Goal: Use online tool/utility: Utilize a website feature to perform a specific function

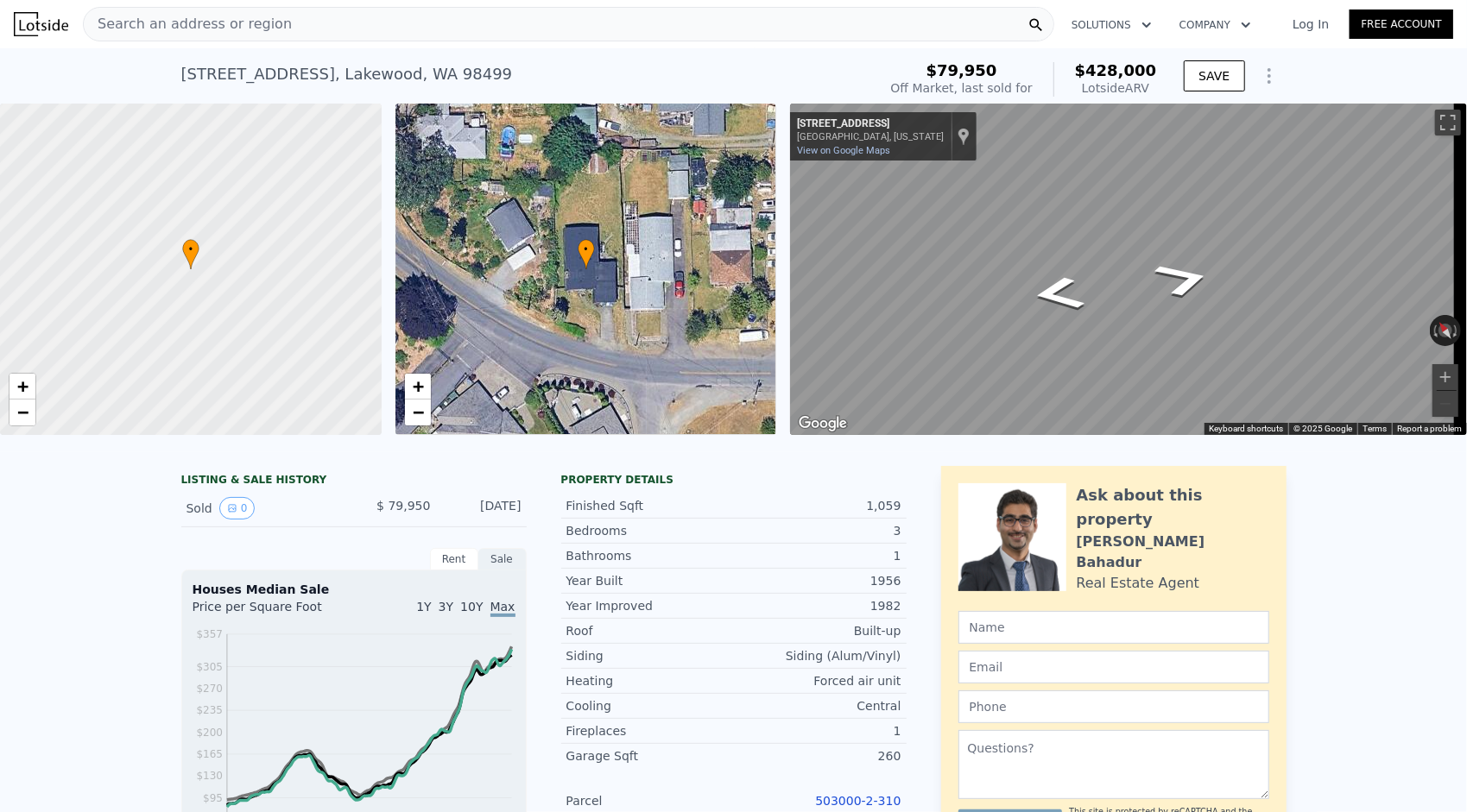
click at [371, 19] on div "Search an address or region" at bounding box center [568, 24] width 971 height 34
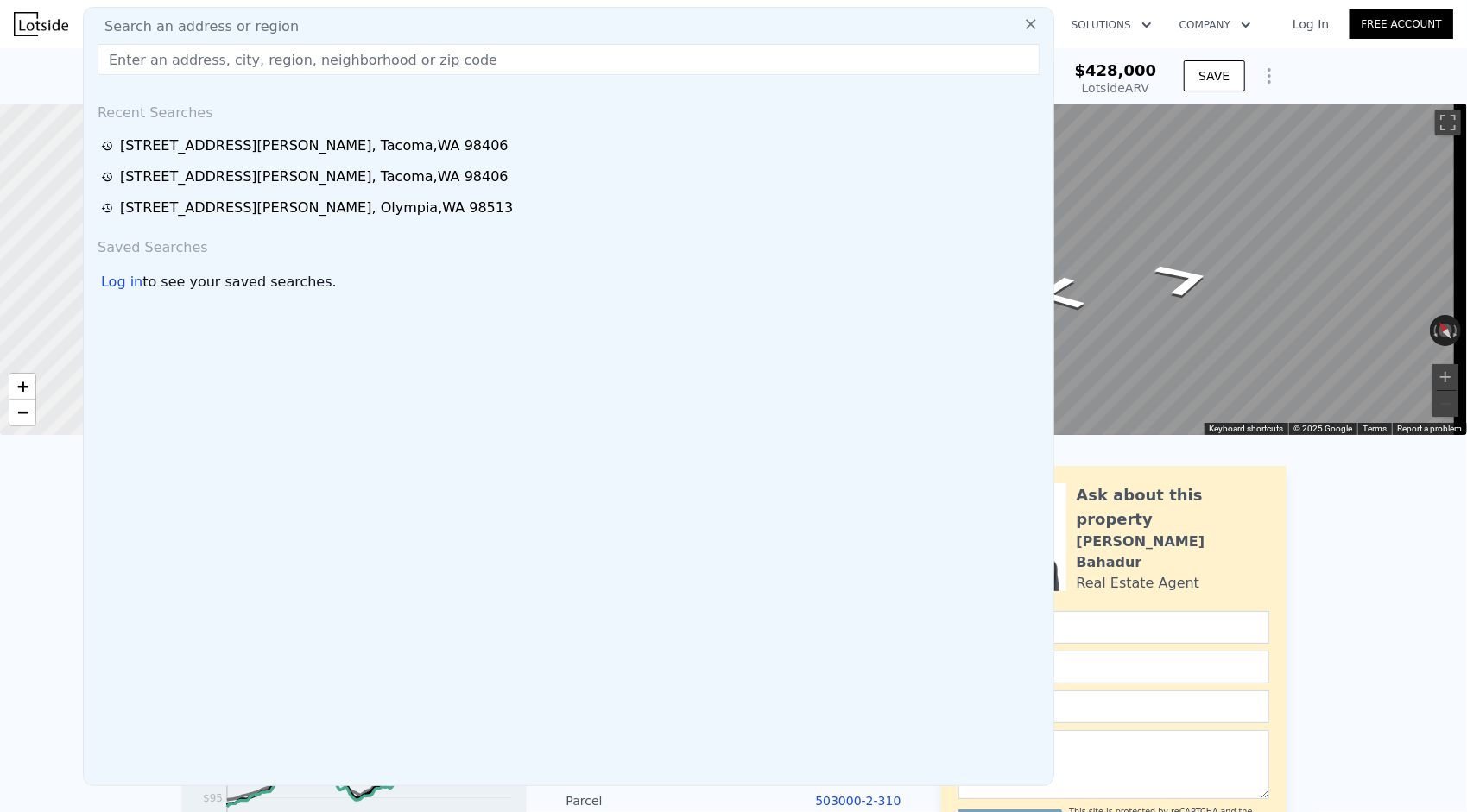
type input "$ 428,000"
type input "5"
type input "$ 0"
type input "$ 30,002"
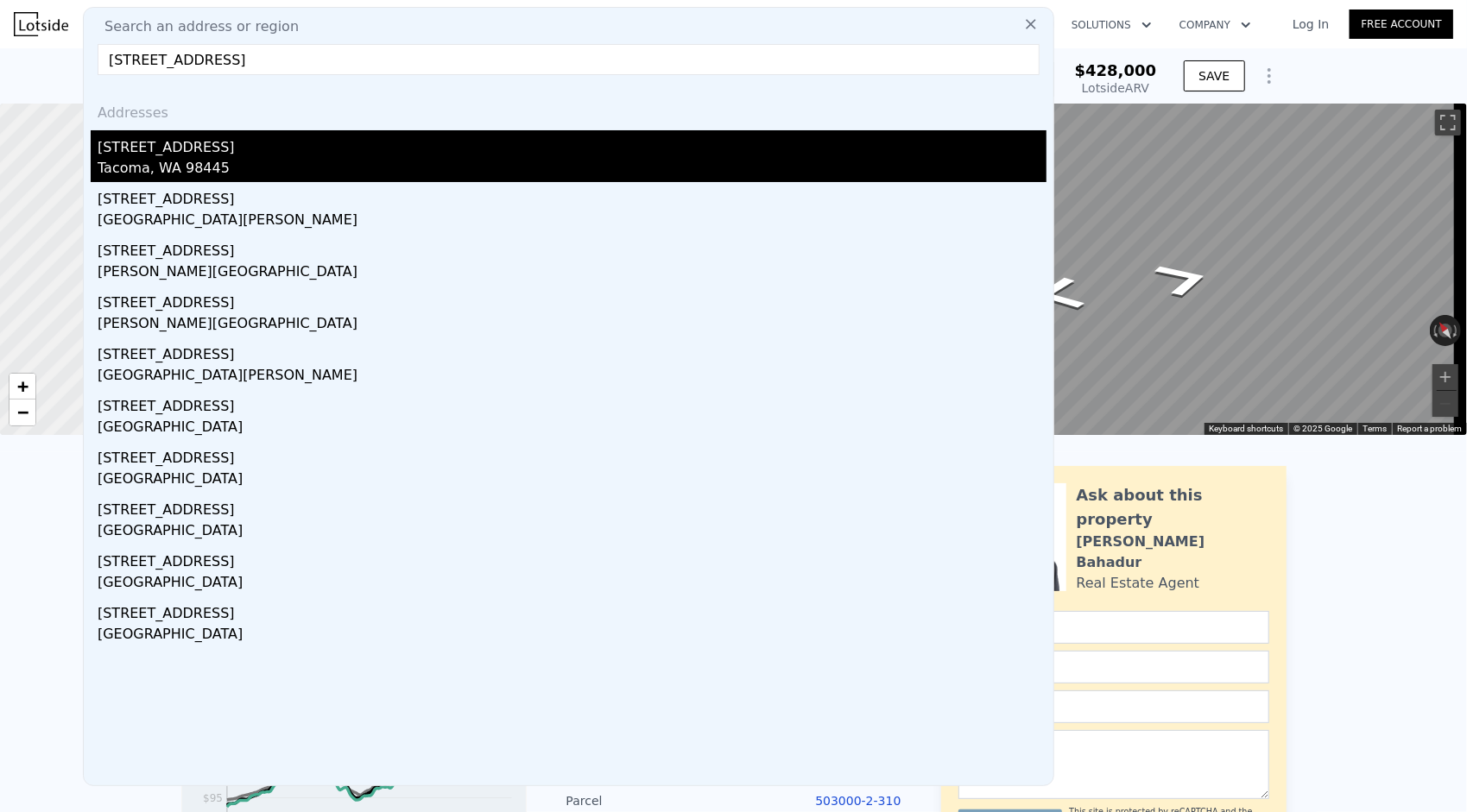
type input "[STREET_ADDRESS]"
click at [236, 166] on div "Tacoma, WA 98445" at bounding box center [572, 170] width 949 height 24
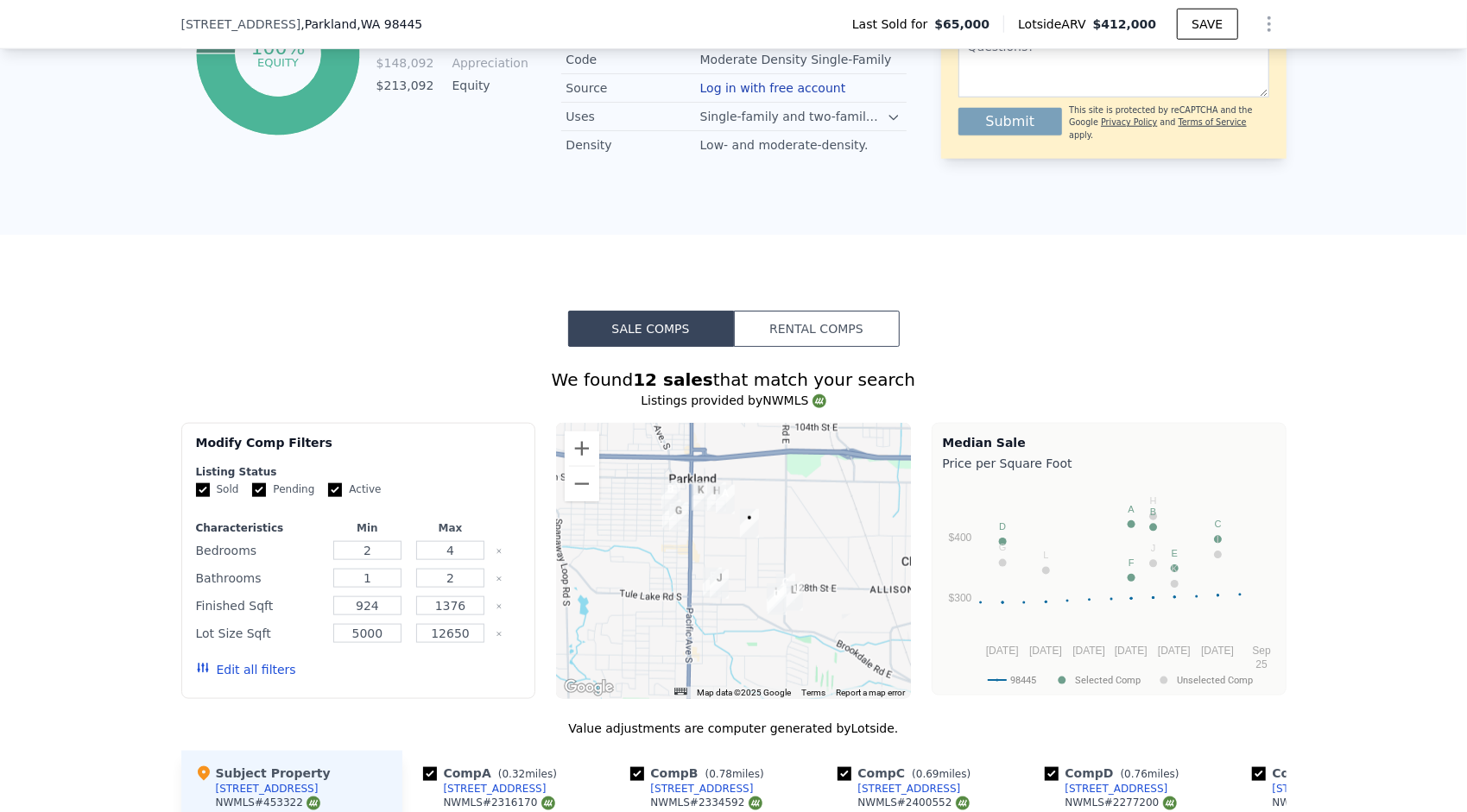
scroll to position [1288, 0]
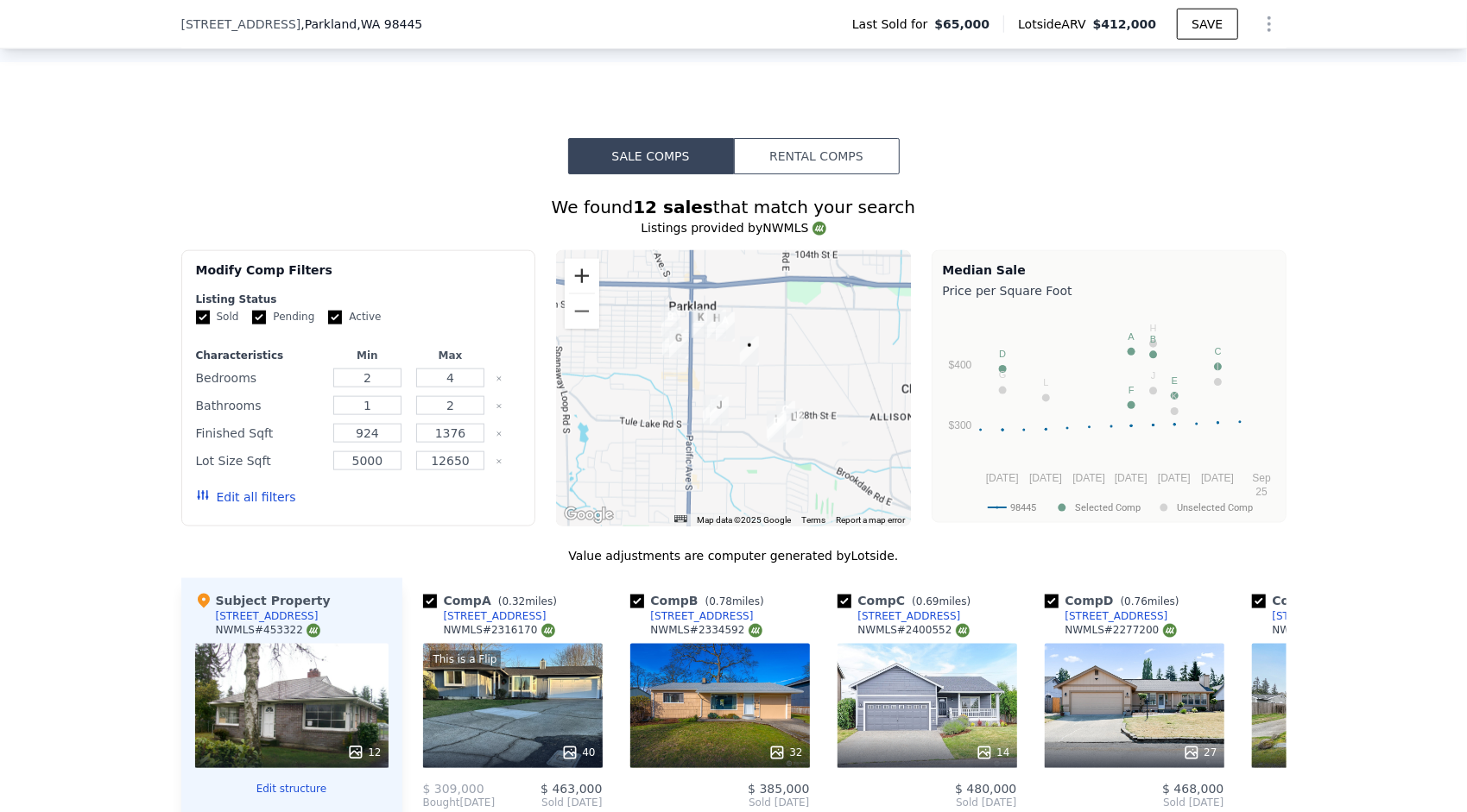
click at [579, 260] on button "Zoom in" at bounding box center [582, 276] width 34 height 34
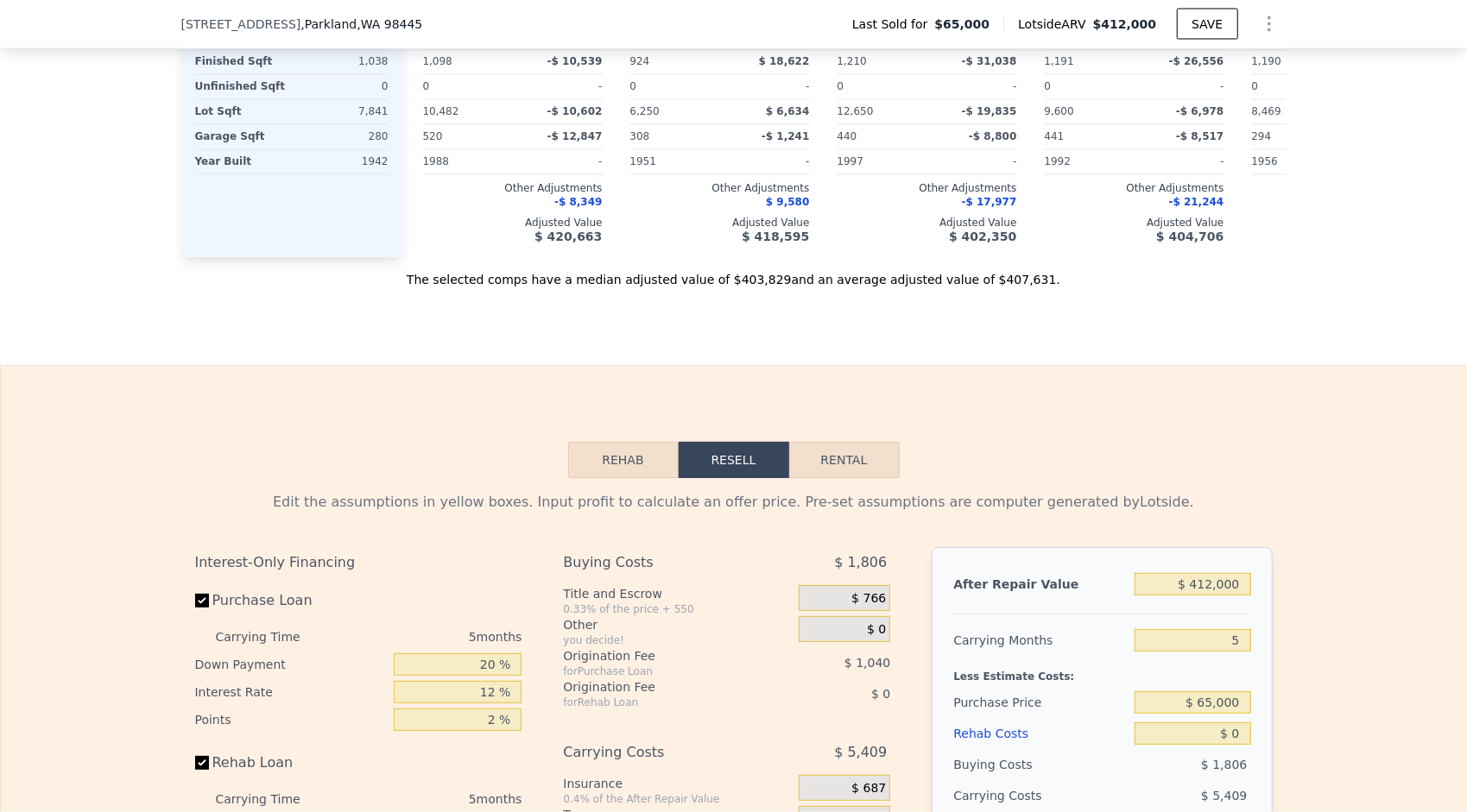
scroll to position [2324, 0]
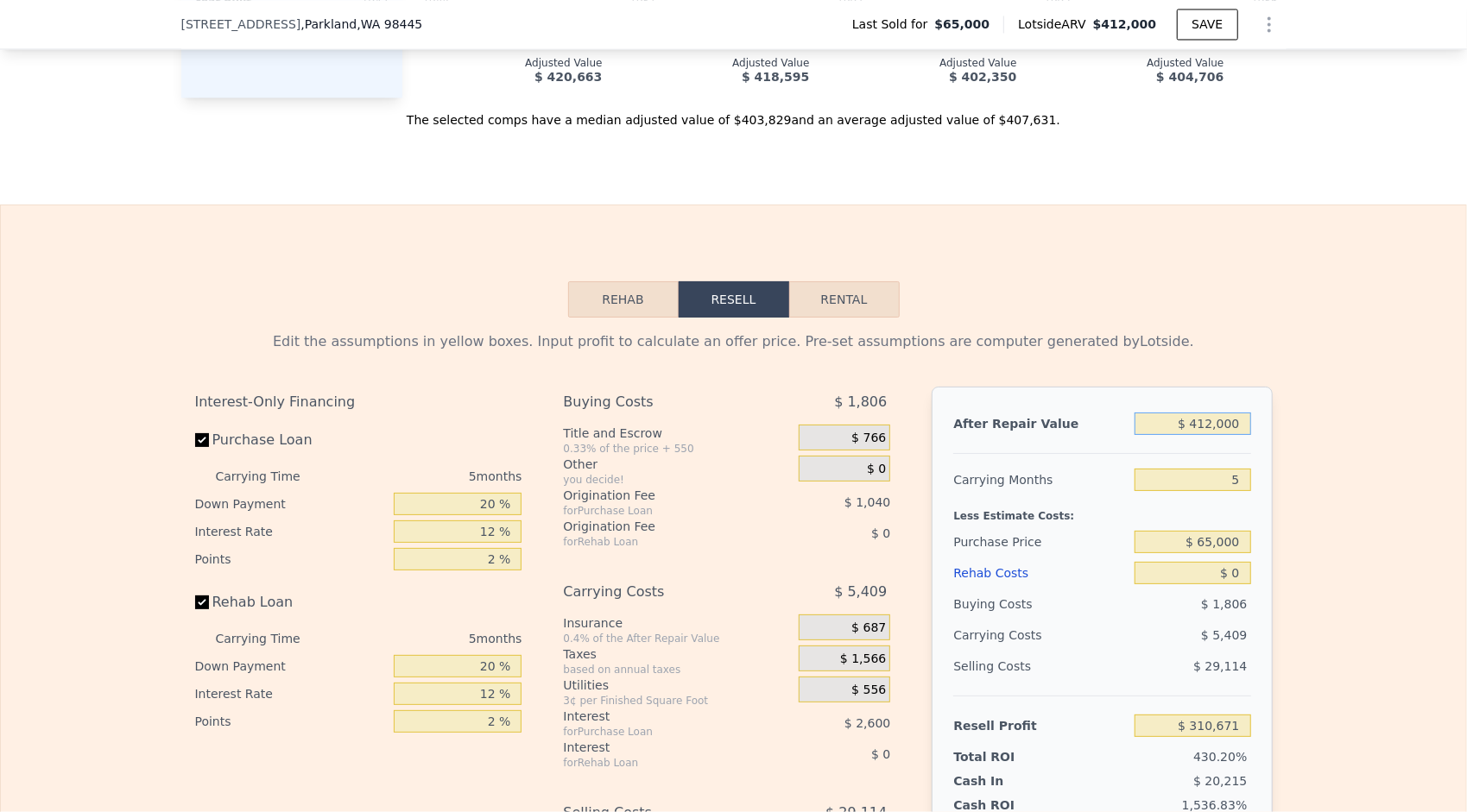
drag, startPoint x: 1234, startPoint y: 419, endPoint x: 1191, endPoint y: 430, distance: 44.4
click at [1191, 430] on input "$ 412,000" at bounding box center [1192, 423] width 116 height 22
type input "$ 385"
type input "-$ 71,721"
type input "$ 385,000"
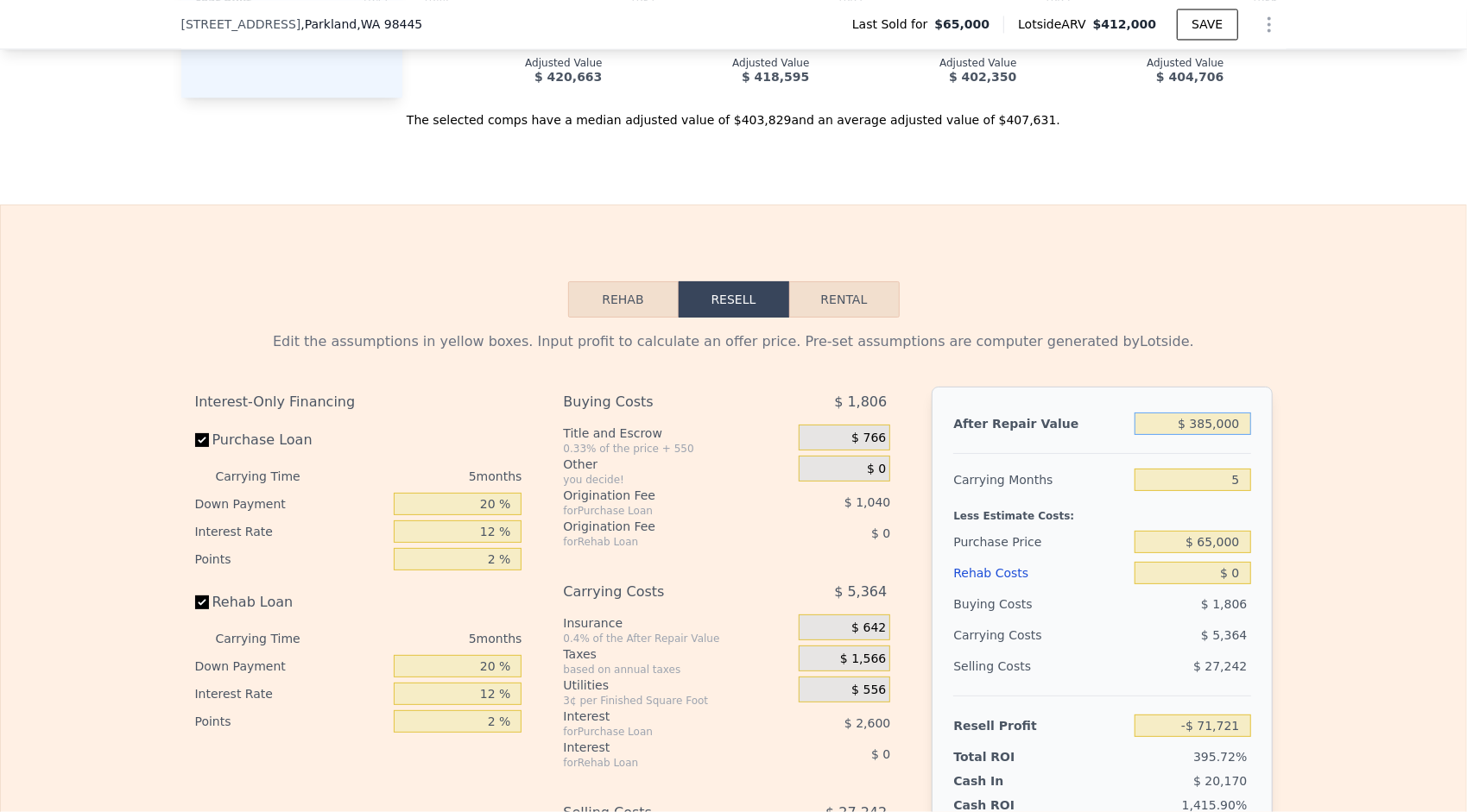
type input "$ 285,588"
type input "$ 385,000"
click at [1228, 481] on input "5" at bounding box center [1192, 480] width 116 height 22
type input "6"
type input "$ 284,516"
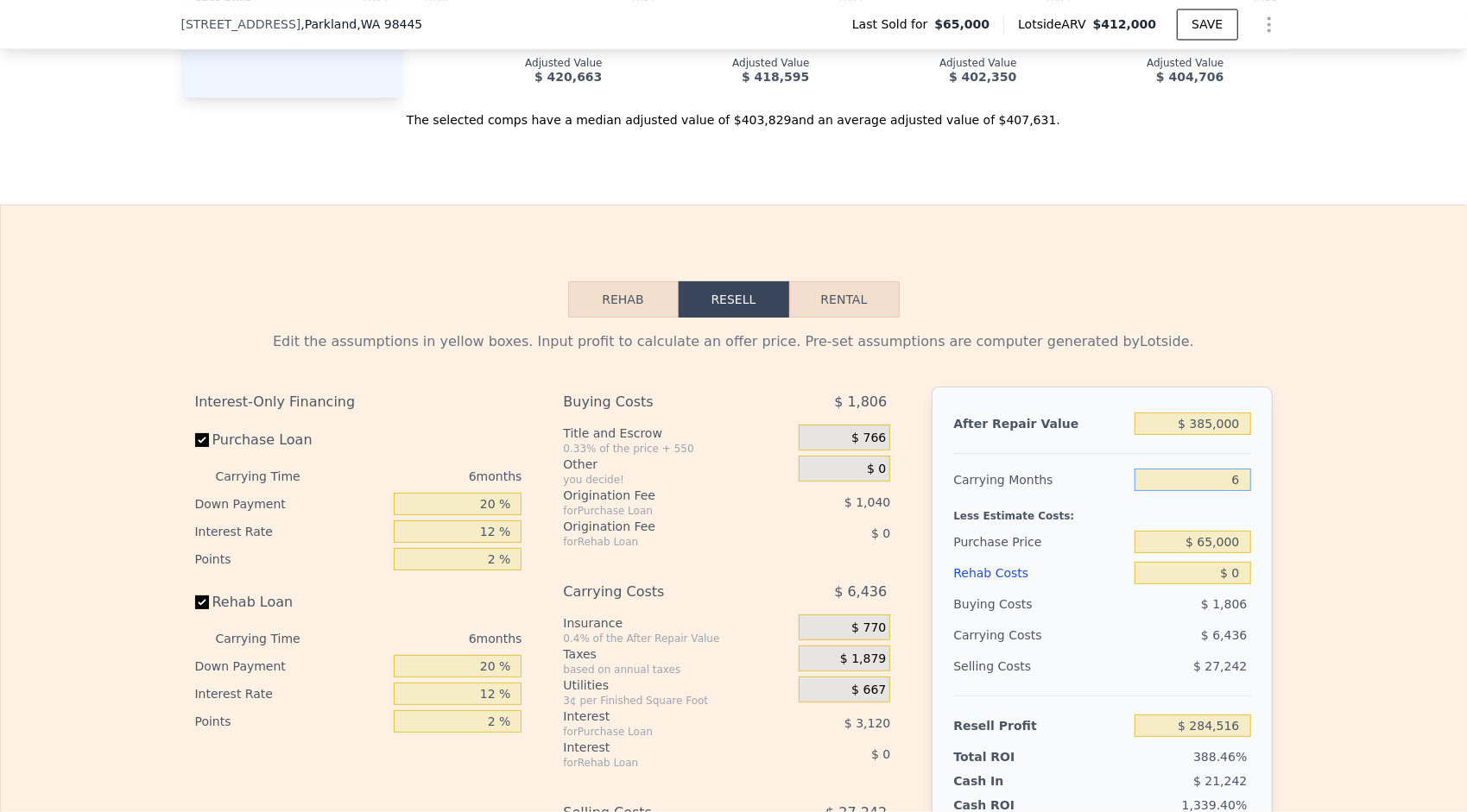
type input "6"
click at [1276, 511] on div "Edit the assumptions in yellow boxes. Input profit to calculate an offer price.…" at bounding box center [734, 639] width 1105 height 642
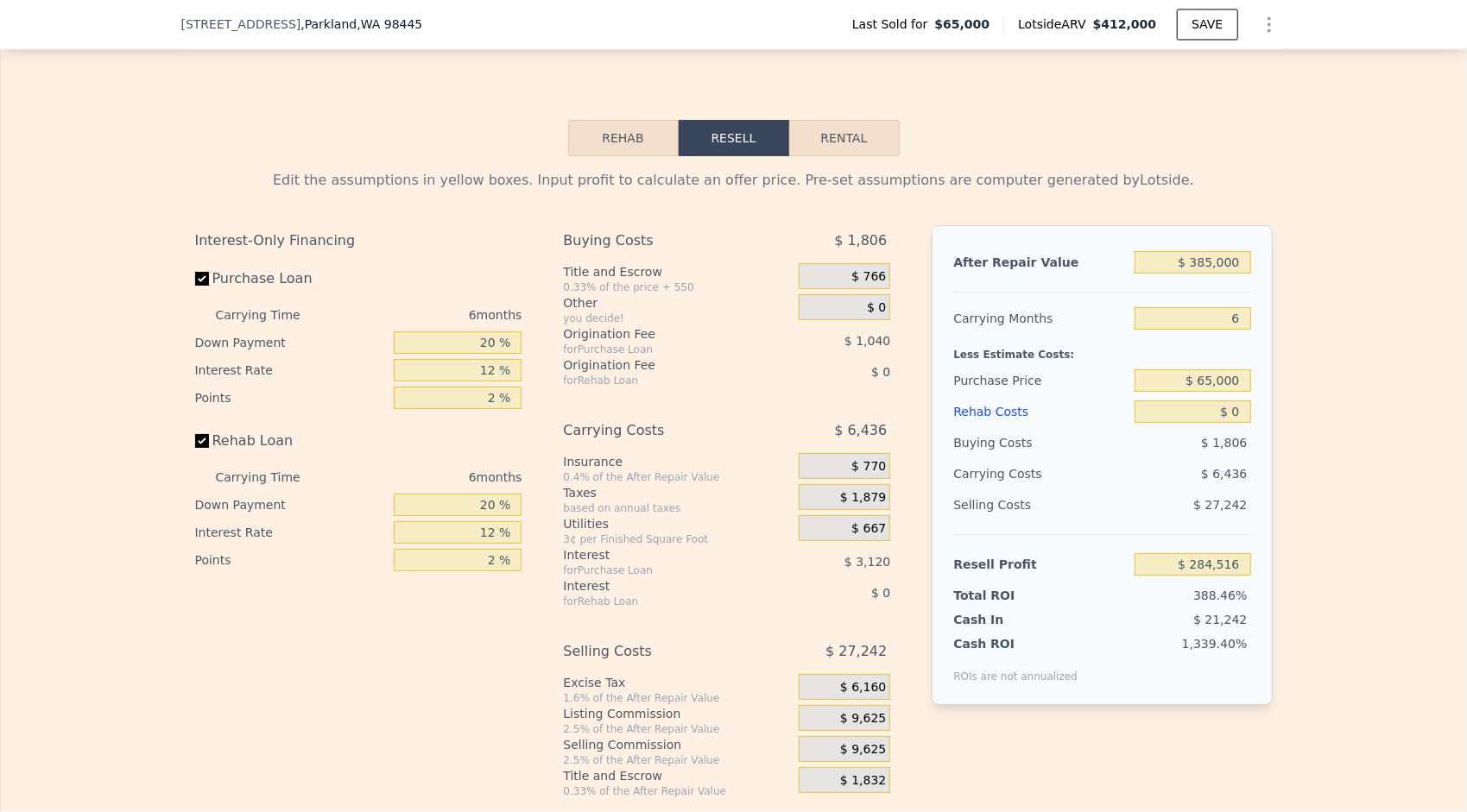
scroll to position [2497, 0]
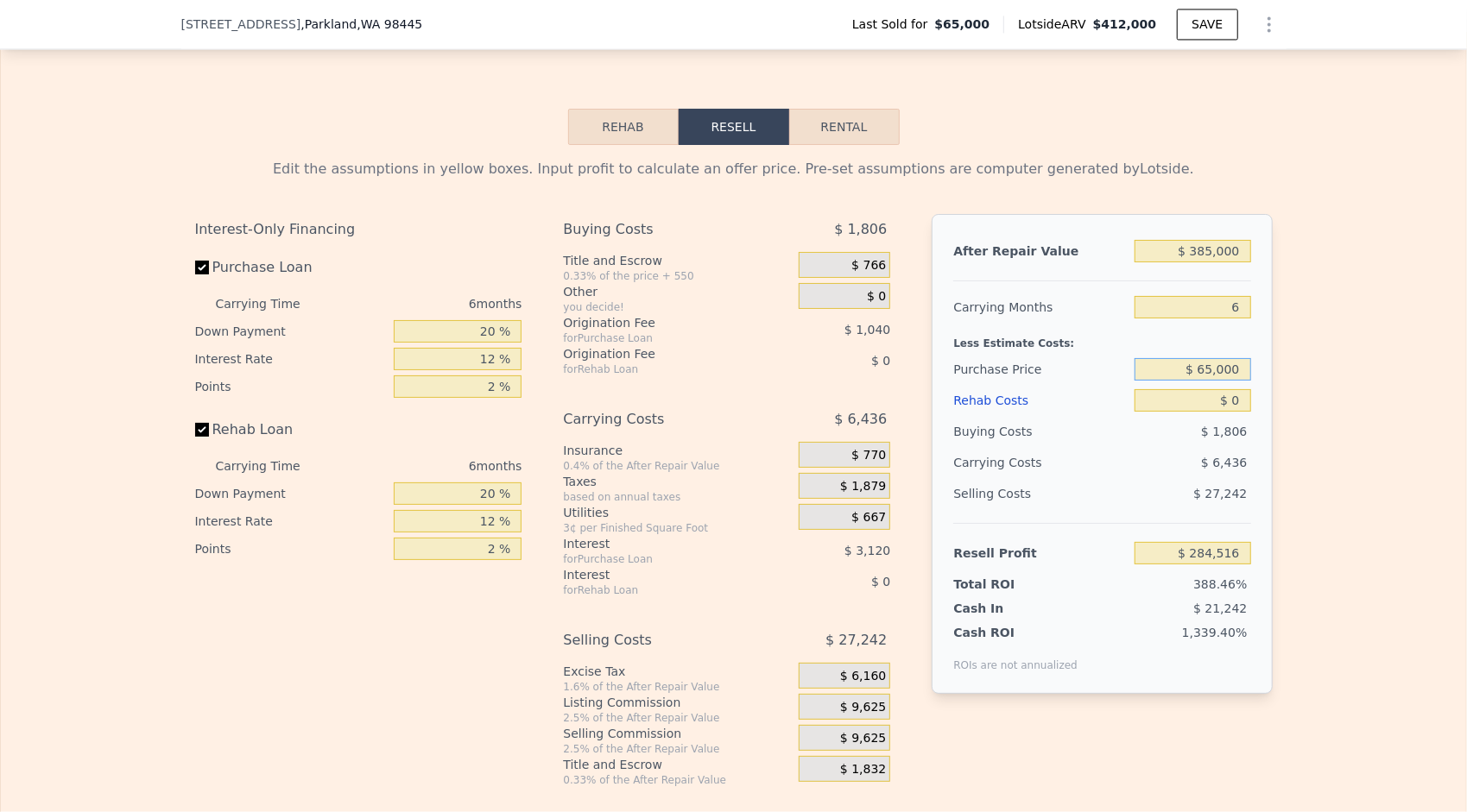
drag, startPoint x: 1237, startPoint y: 369, endPoint x: 1197, endPoint y: 376, distance: 40.6
click at [1197, 376] on input "$ 65,000" at bounding box center [1192, 369] width 116 height 22
click at [1273, 435] on div "Edit the assumptions in yellow boxes. Input profit to calculate an offer price.…" at bounding box center [734, 465] width 1105 height 642
click at [855, 734] on span "$ 9,625" at bounding box center [862, 738] width 46 height 15
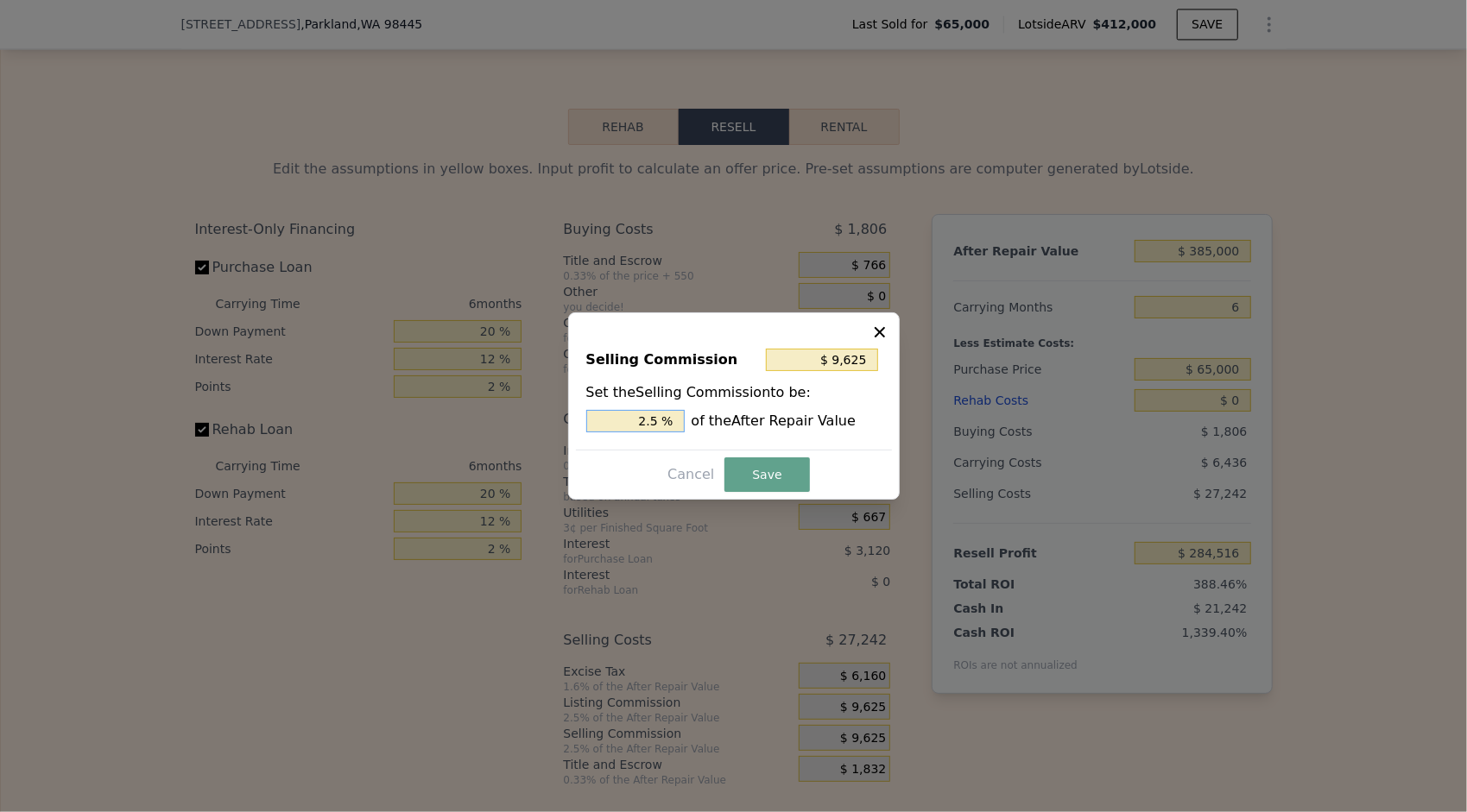
click at [651, 428] on input "2.5 %" at bounding box center [636, 421] width 99 height 22
type input "$ 1,925"
type input "0.5 %"
click at [764, 472] on button "Save" at bounding box center [766, 474] width 84 height 34
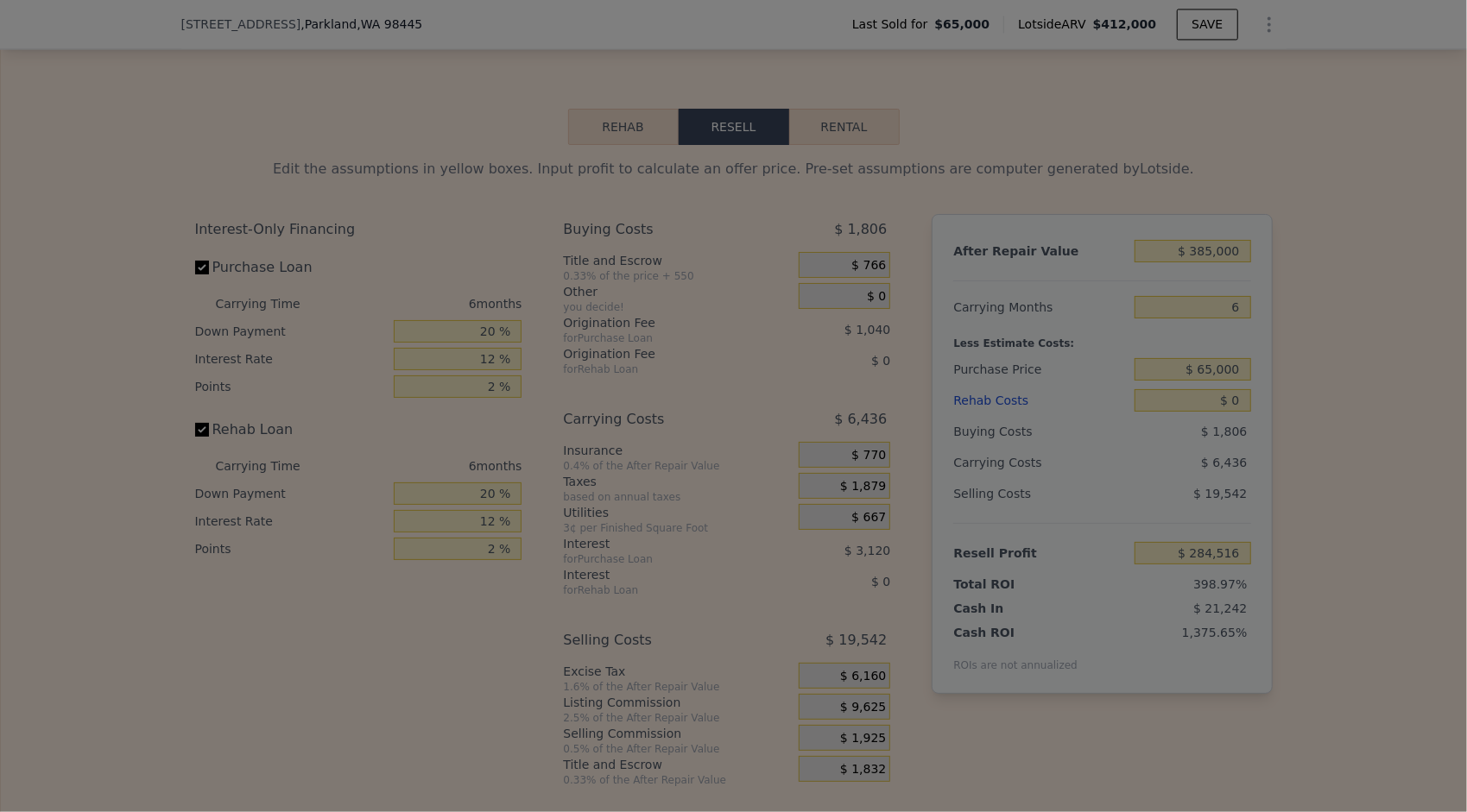
type input "$ 292,216"
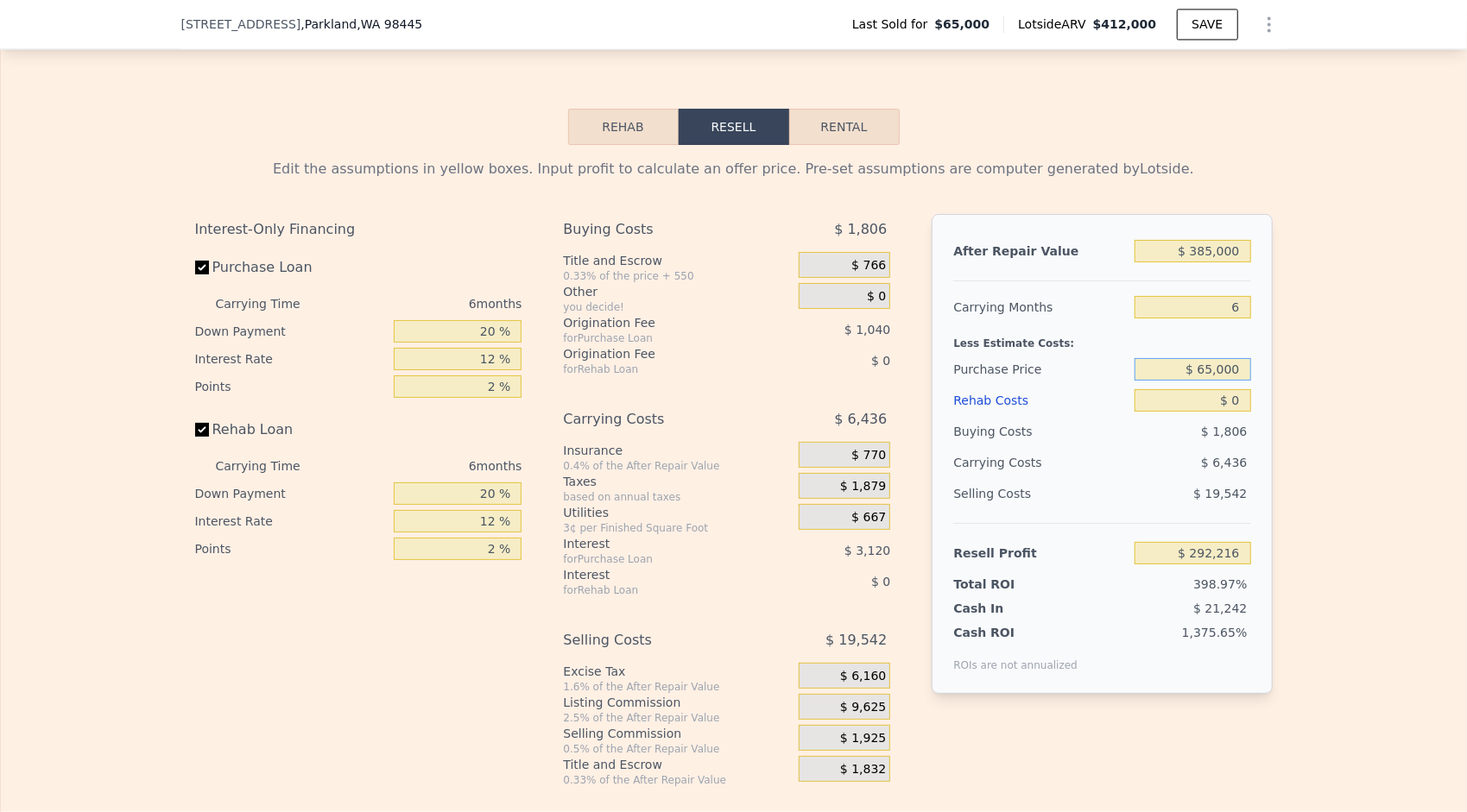
drag, startPoint x: 1235, startPoint y: 369, endPoint x: 1201, endPoint y: 373, distance: 34.2
click at [1201, 373] on input "$ 65,000" at bounding box center [1192, 369] width 116 height 22
click at [1268, 394] on div "Edit the assumptions in yellow boxes. Input profit to calculate an offer price.…" at bounding box center [734, 465] width 1105 height 642
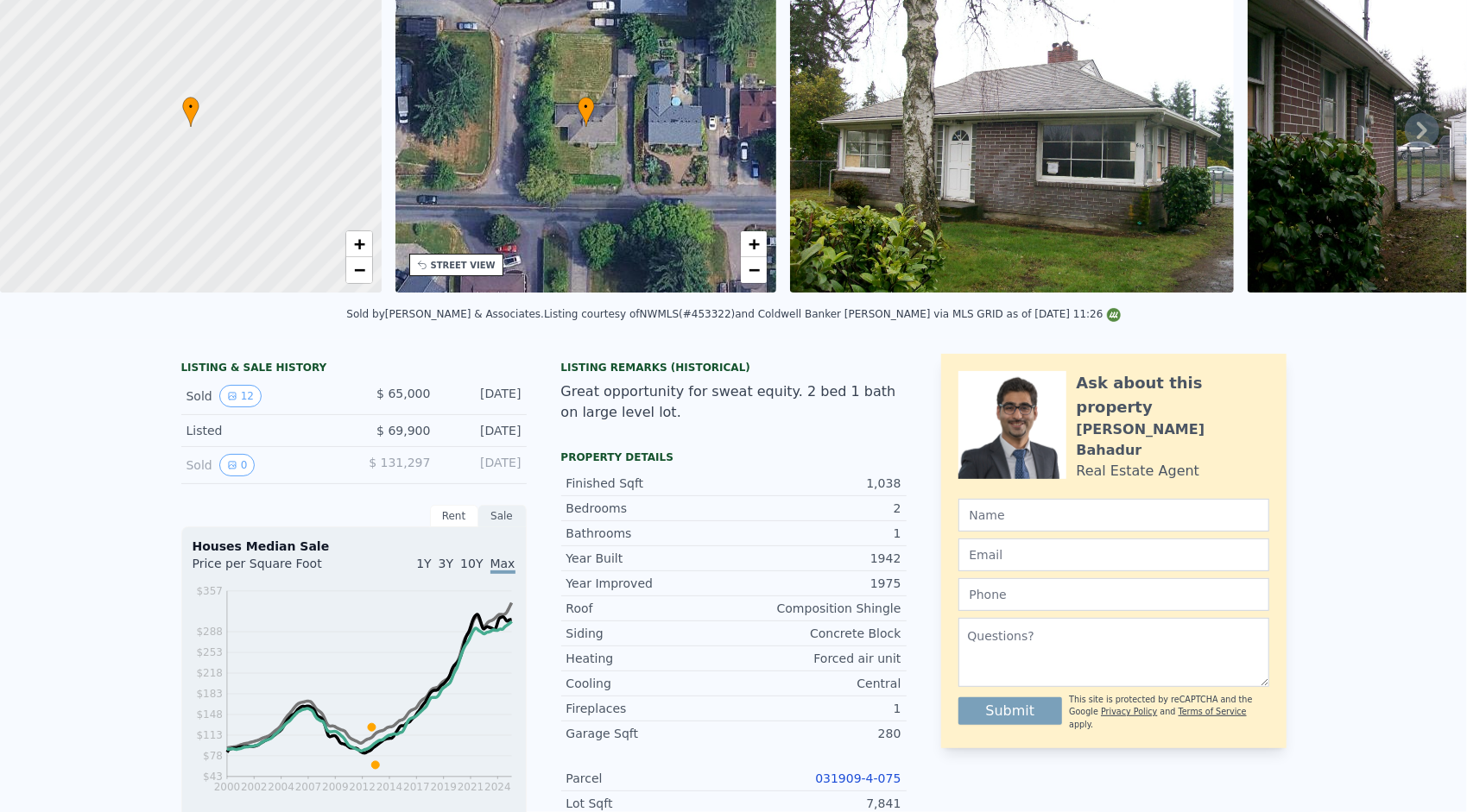
scroll to position [0, 0]
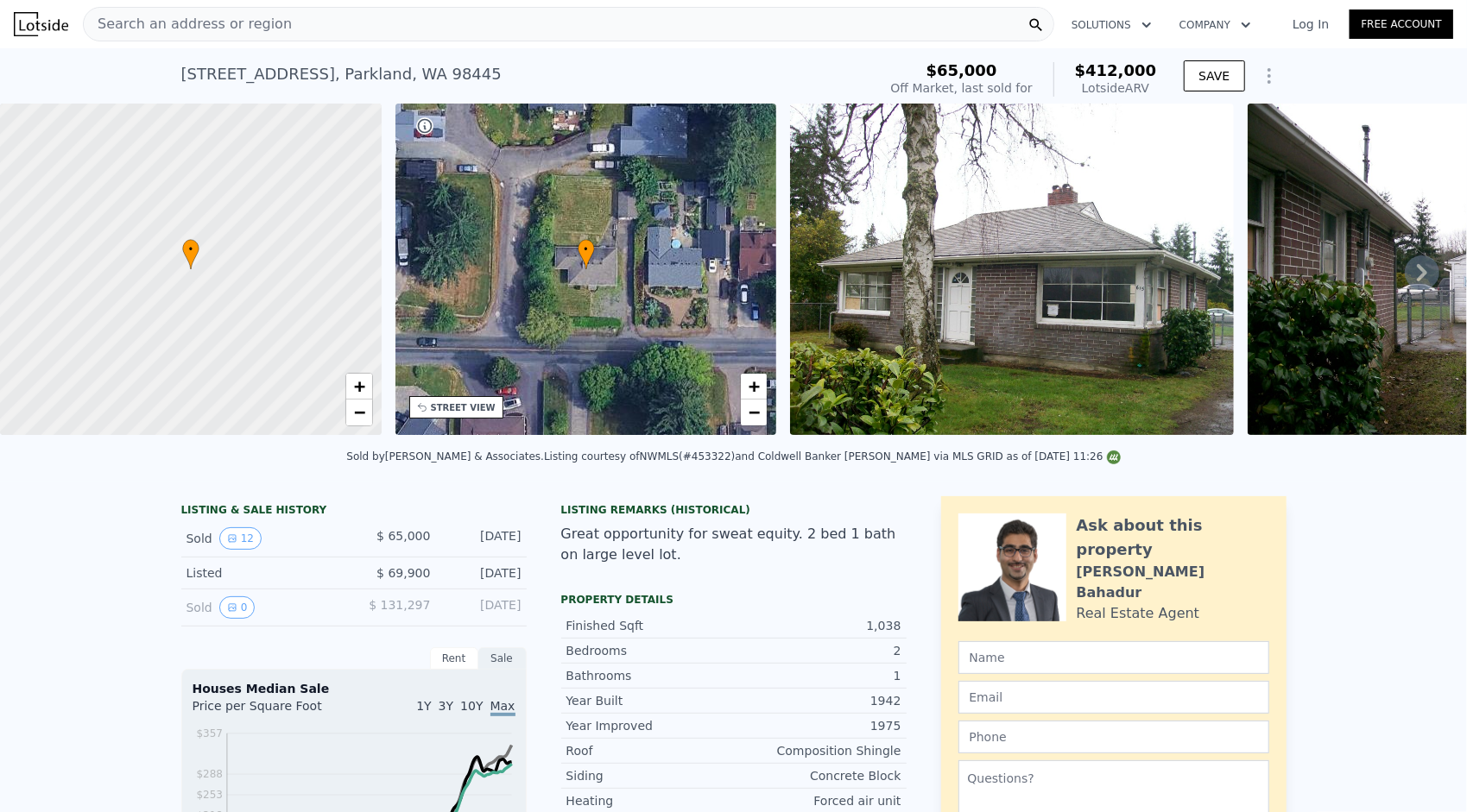
type input "$ 412,000"
type input "5"
type input "$ 310,671"
click at [362, 389] on span "+" at bounding box center [358, 386] width 11 height 22
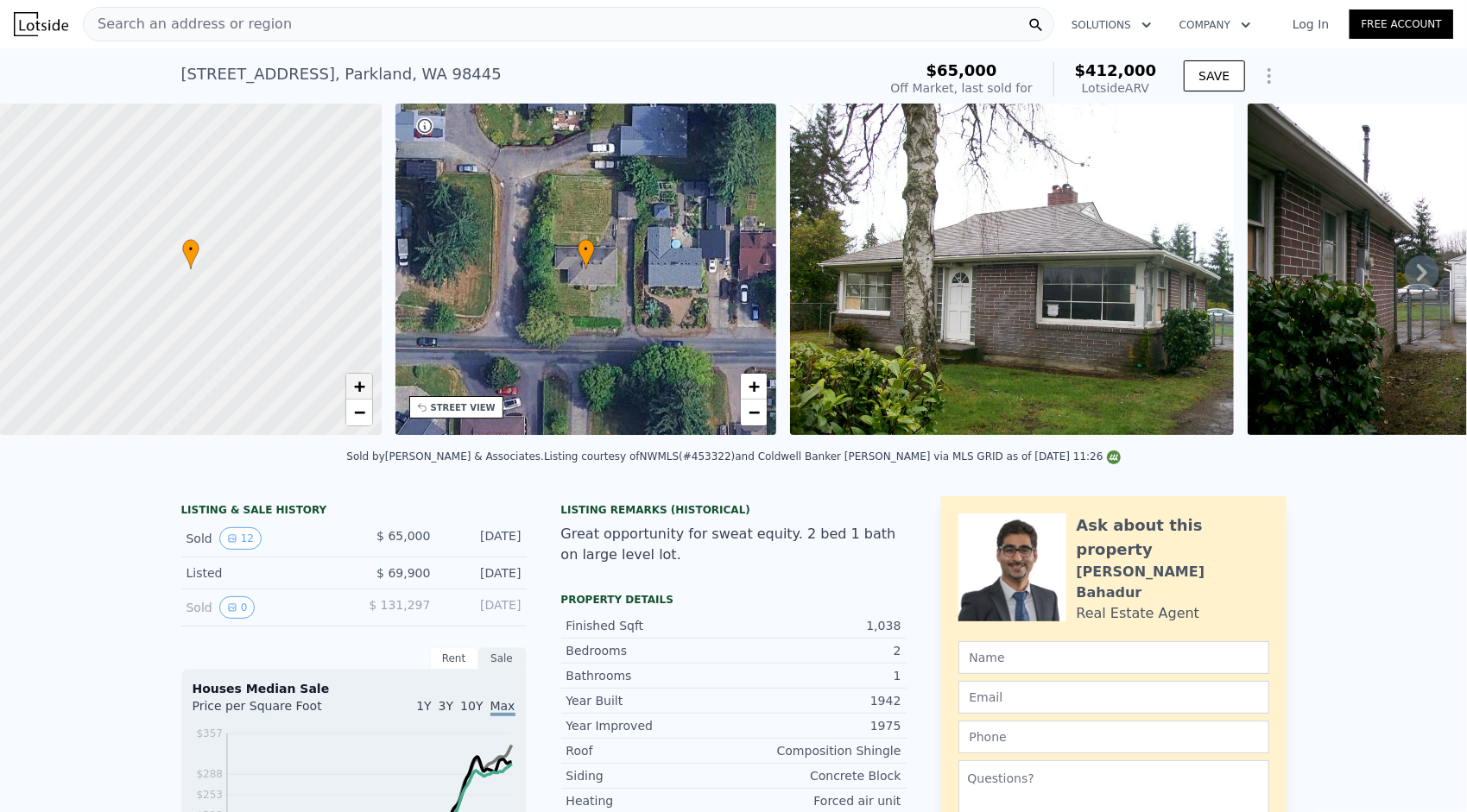
click at [362, 389] on span "+" at bounding box center [358, 386] width 11 height 22
click at [367, 411] on link "−" at bounding box center [358, 412] width 26 height 26
drag, startPoint x: 172, startPoint y: 79, endPoint x: 266, endPoint y: 77, distance: 94.0
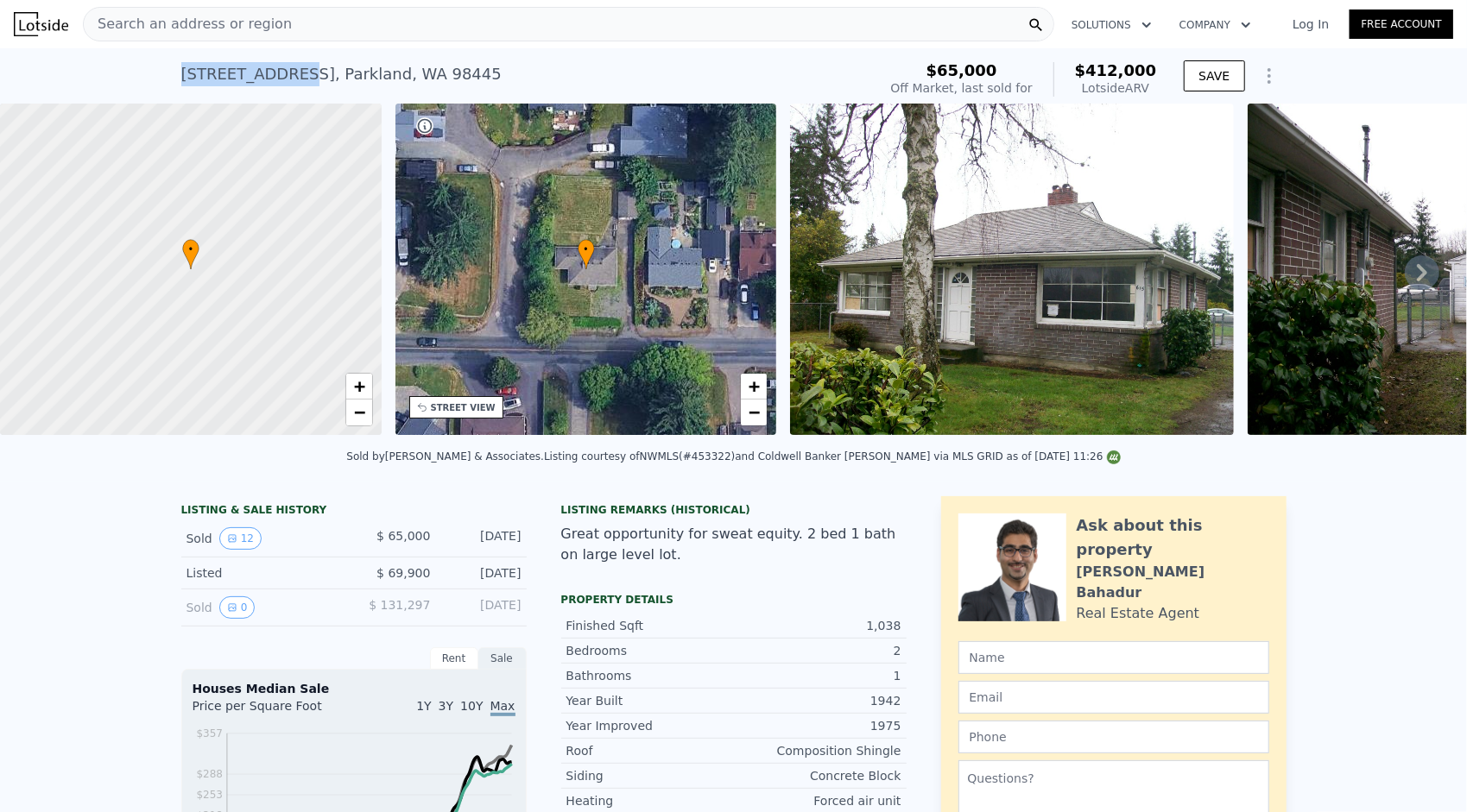
click at [266, 77] on div "[STREET_ADDRESS] Sold [DATE] for $65k (~ARV $412k ) $65,000 Off Market, last so…" at bounding box center [733, 76] width 1467 height 56
drag, startPoint x: 266, startPoint y: 77, endPoint x: 246, endPoint y: 79, distance: 20.1
copy div "[STREET_ADDRESS]"
